Goal: Task Accomplishment & Management: Manage account settings

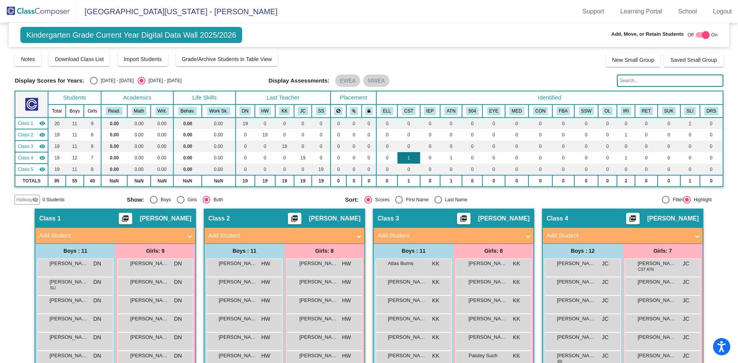
scroll to position [77, 0]
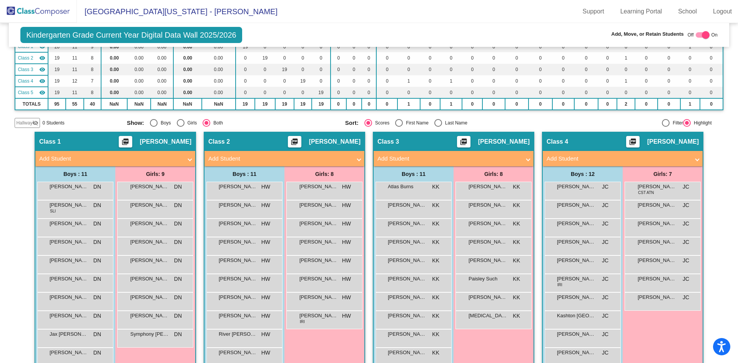
click at [702, 35] on div at bounding box center [706, 35] width 8 height 8
checkbox input "false"
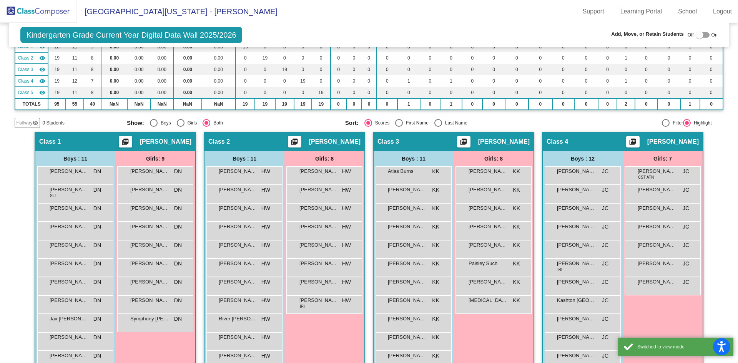
click at [51, 10] on img at bounding box center [38, 11] width 77 height 23
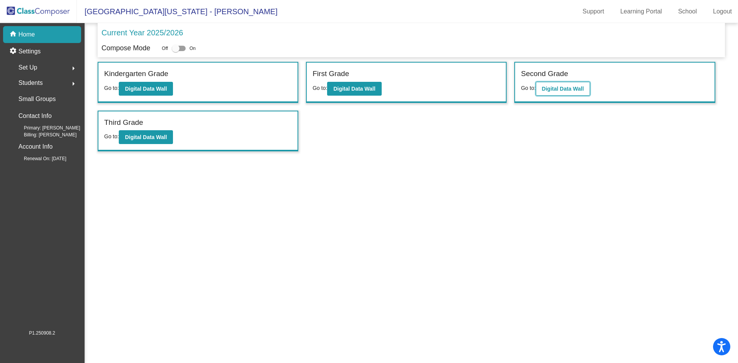
click at [548, 90] on b "Digital Data Wall" at bounding box center [563, 89] width 42 height 6
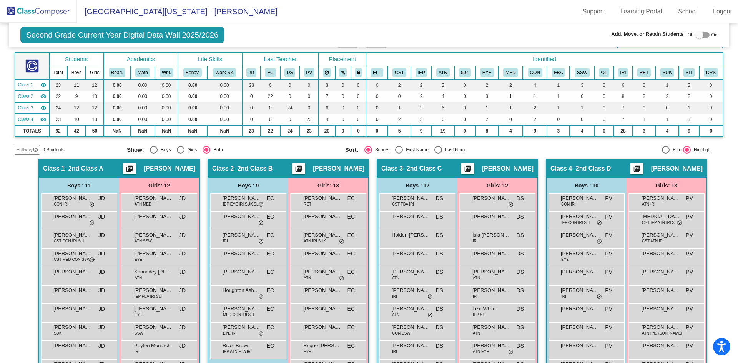
scroll to position [77, 0]
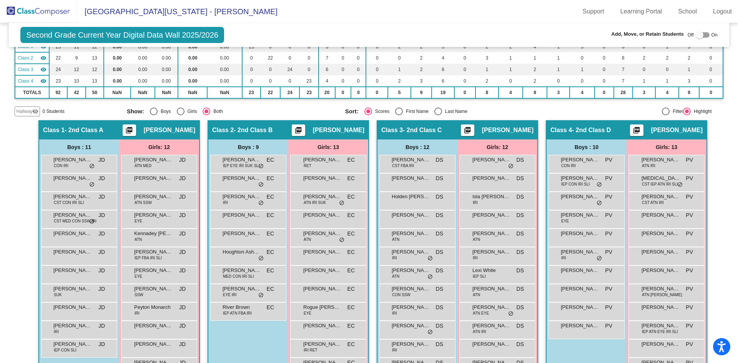
click at [699, 33] on div at bounding box center [700, 35] width 8 height 8
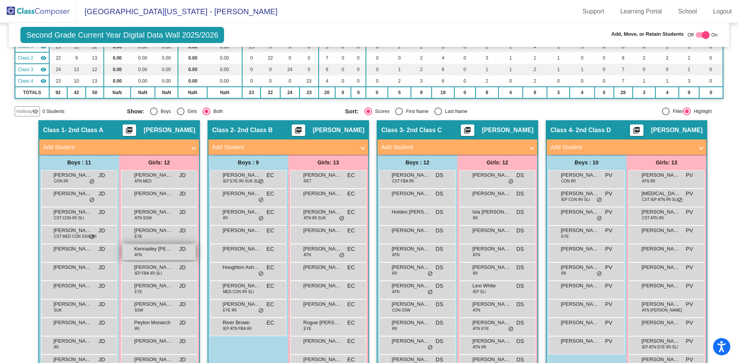
click at [149, 252] on span "Kennadey [PERSON_NAME]" at bounding box center [153, 249] width 38 height 8
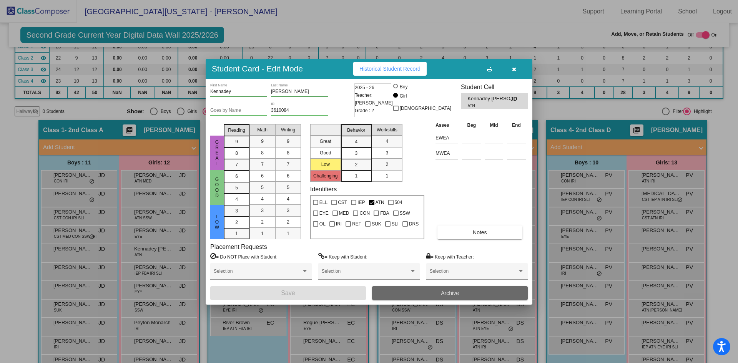
click at [438, 294] on button "Archive" at bounding box center [450, 293] width 156 height 14
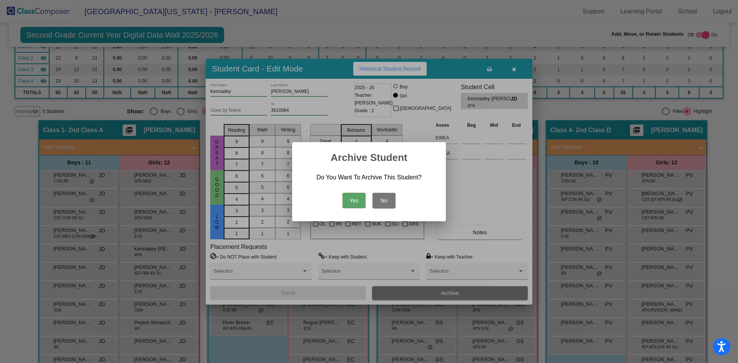
click at [351, 197] on button "Yes" at bounding box center [354, 200] width 23 height 15
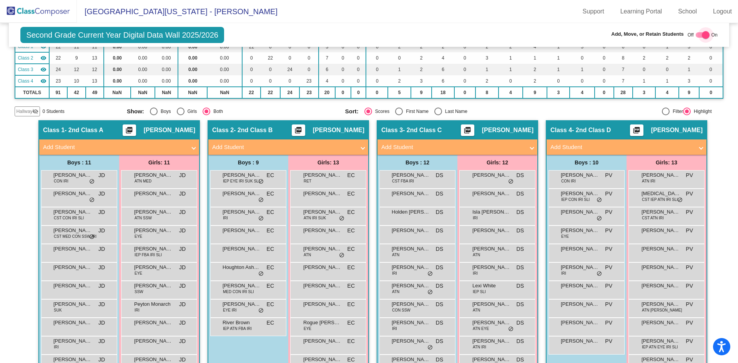
click at [702, 34] on div at bounding box center [706, 35] width 8 height 8
checkbox input "false"
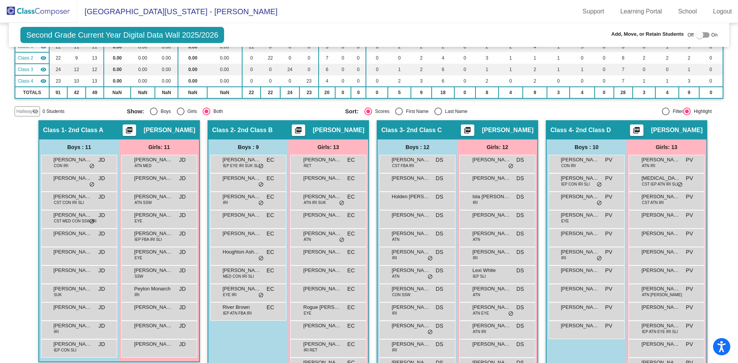
click at [17, 181] on div "Hallway - Hallway Class picture_as_pdf Add Student First Name Last Name Student…" at bounding box center [369, 263] width 709 height 287
